Goal: Find specific page/section: Find specific page/section

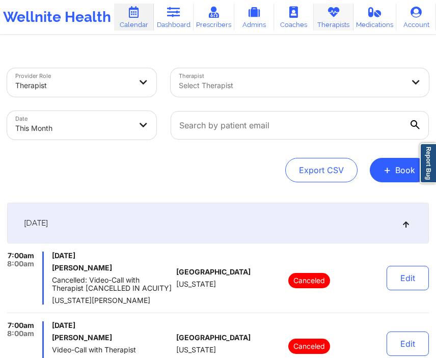
click at [321, 25] on link "Therapists" at bounding box center [334, 17] width 40 height 27
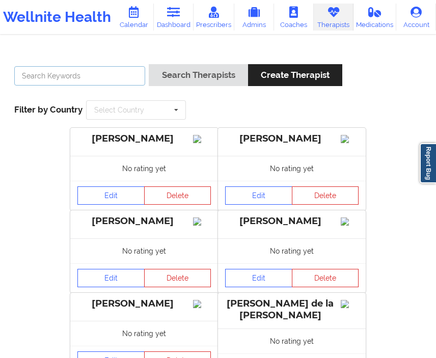
click at [113, 81] on input "text" at bounding box center [79, 75] width 131 height 19
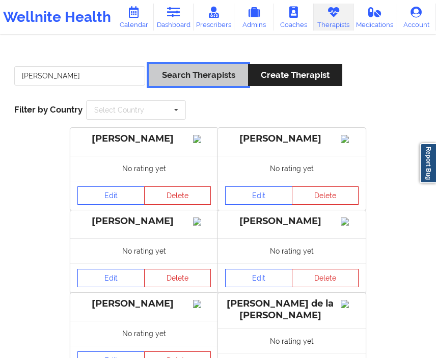
click at [190, 69] on button "Search Therapists" at bounding box center [198, 75] width 99 height 22
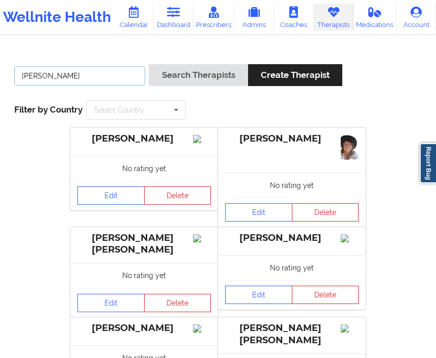
click at [138, 79] on input "[PERSON_NAME]" at bounding box center [79, 75] width 131 height 19
type input "susan zapatha"
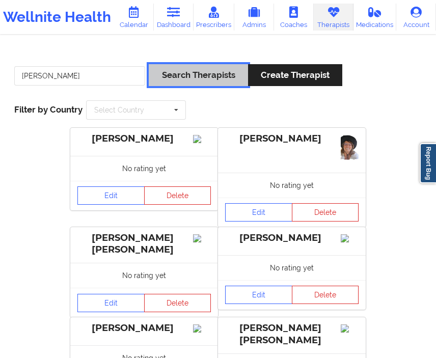
click at [170, 76] on button "Search Therapists" at bounding box center [198, 75] width 99 height 22
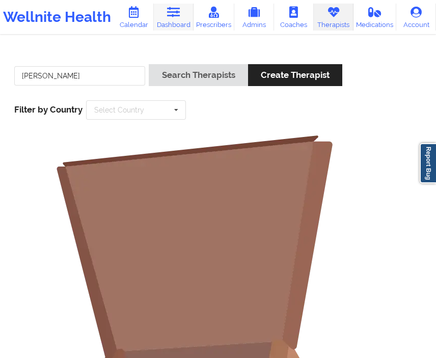
click at [163, 21] on link "Dashboard" at bounding box center [174, 17] width 40 height 27
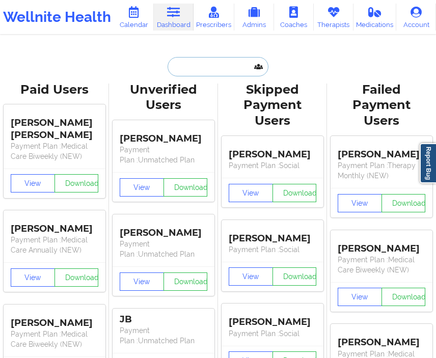
click at [187, 71] on input "text" at bounding box center [217, 66] width 101 height 19
paste input "nizami@wellnite.com"
type input "nizami@wellnite.com"
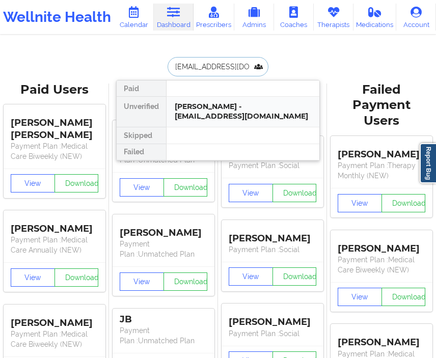
click at [210, 107] on div "Aaes Nizami - nizami@wellnite.com" at bounding box center [243, 111] width 136 height 19
